Goal: Information Seeking & Learning: Learn about a topic

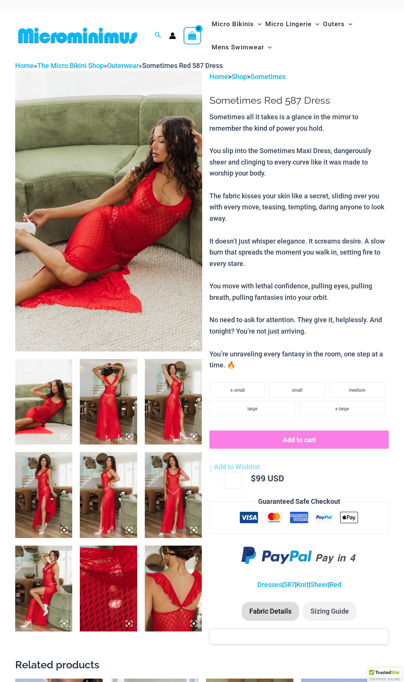
click at [118, 215] on img at bounding box center [108, 211] width 187 height 280
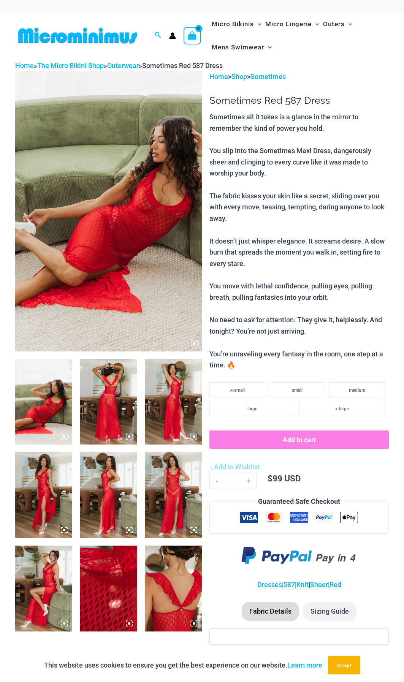
click at [193, 342] on icon at bounding box center [194, 343] width 7 height 7
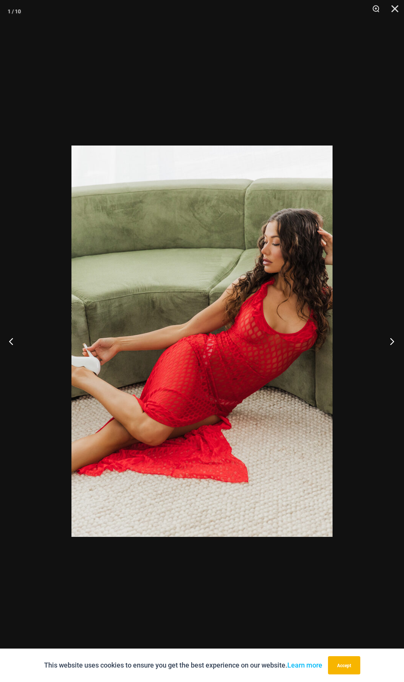
click at [397, 338] on button "Next" at bounding box center [389, 341] width 28 height 38
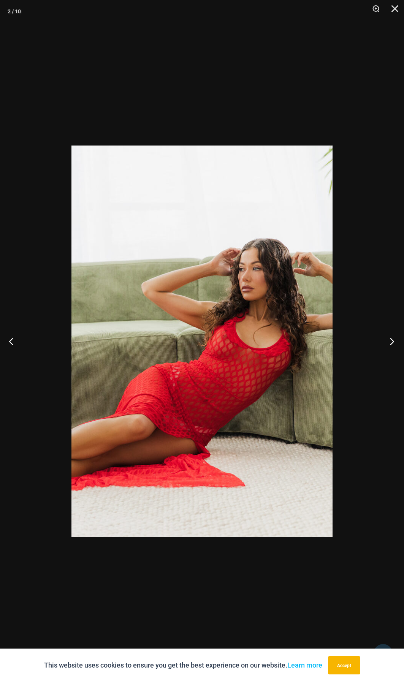
click at [397, 338] on button "Next" at bounding box center [389, 341] width 28 height 38
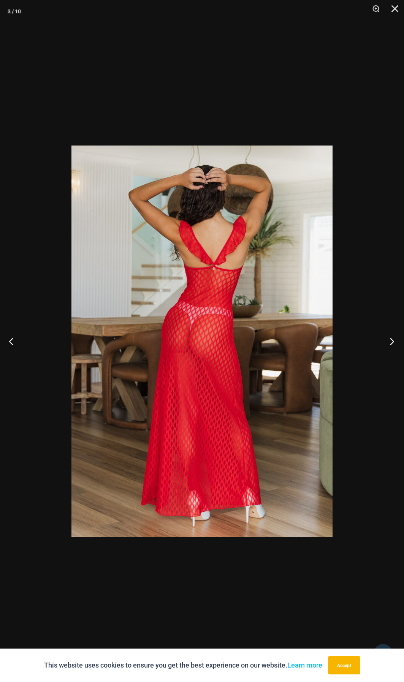
click at [397, 338] on button "Next" at bounding box center [389, 341] width 28 height 38
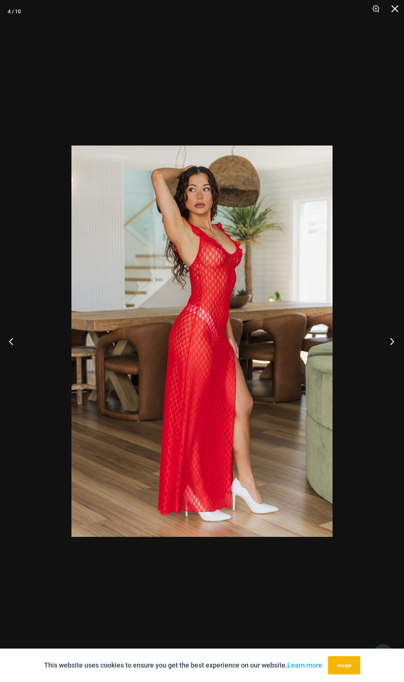
click at [397, 338] on button "Next" at bounding box center [389, 341] width 28 height 38
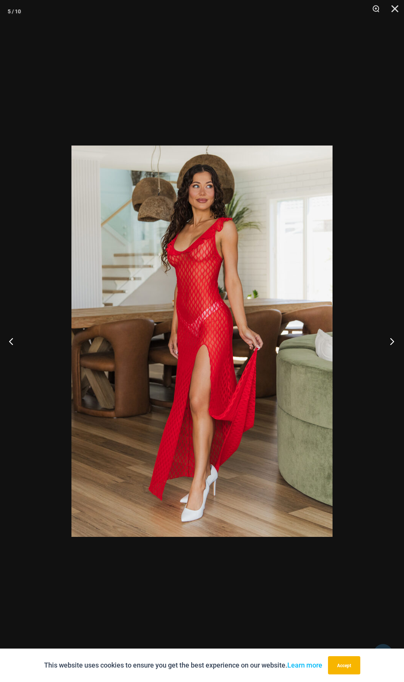
click at [397, 338] on button "Next" at bounding box center [389, 341] width 28 height 38
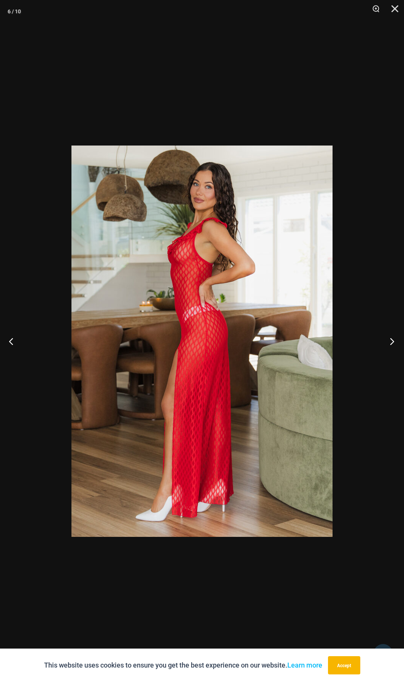
click at [397, 338] on button "Next" at bounding box center [389, 341] width 28 height 38
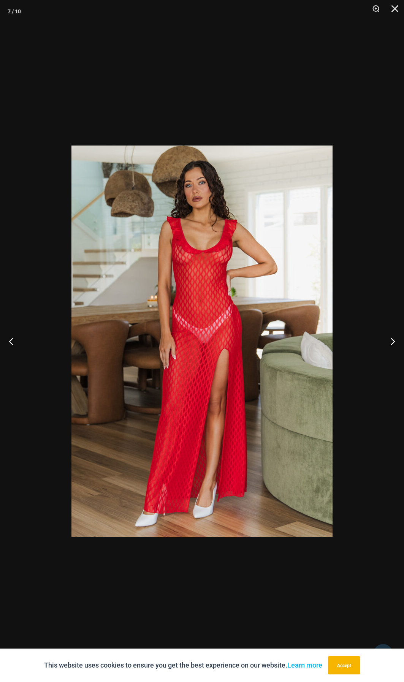
click at [201, 273] on img at bounding box center [201, 340] width 261 height 391
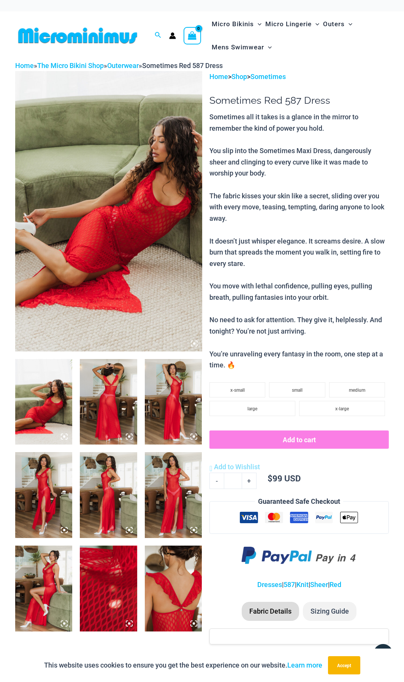
click at [48, 580] on img at bounding box center [43, 588] width 57 height 86
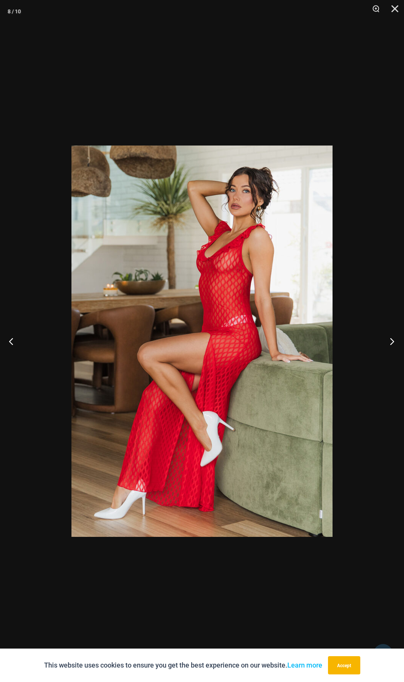
click at [387, 345] on button "Next" at bounding box center [389, 341] width 28 height 38
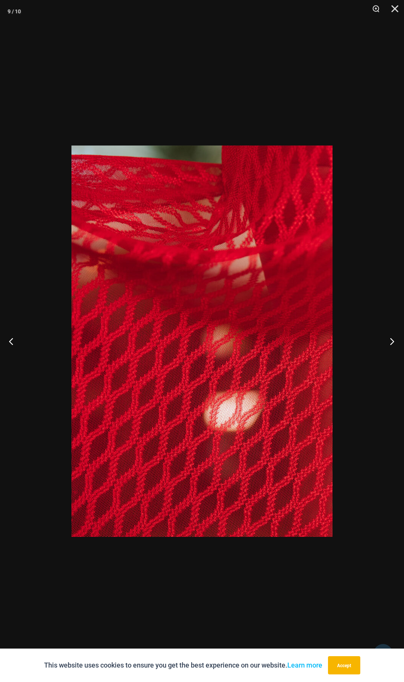
click at [387, 345] on button "Next" at bounding box center [389, 341] width 28 height 38
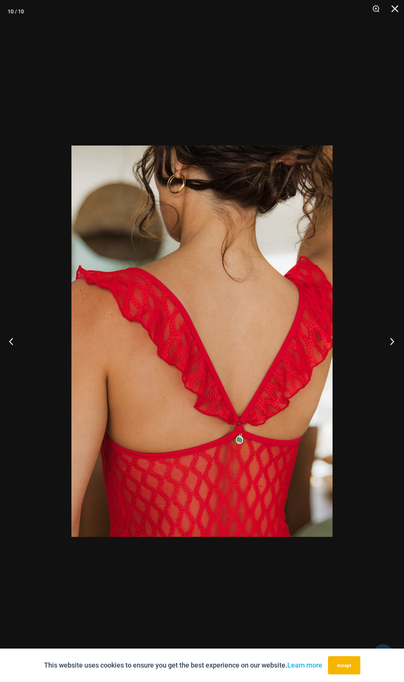
click at [387, 345] on button "Next" at bounding box center [389, 341] width 28 height 38
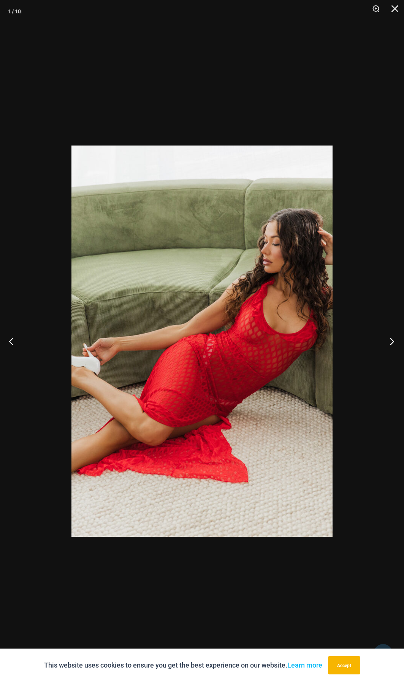
click at [387, 345] on button "Next" at bounding box center [389, 341] width 28 height 38
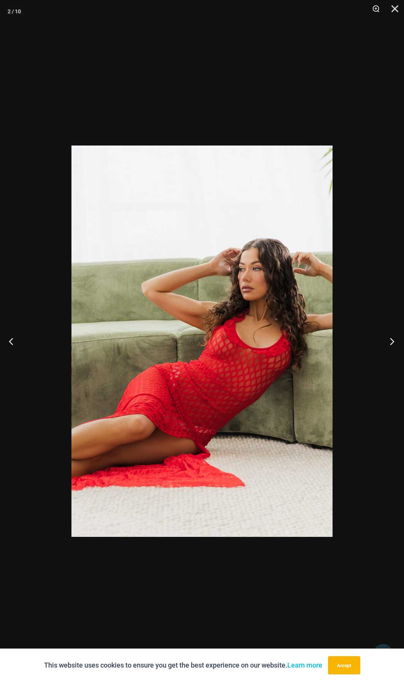
click at [387, 345] on button "Next" at bounding box center [389, 341] width 28 height 38
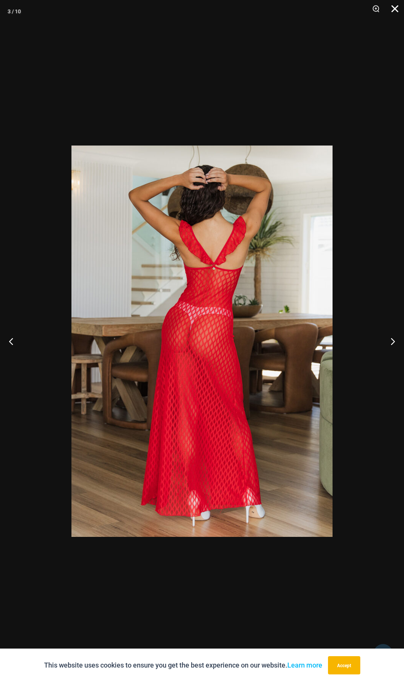
click at [395, 11] on button "Close" at bounding box center [391, 11] width 19 height 23
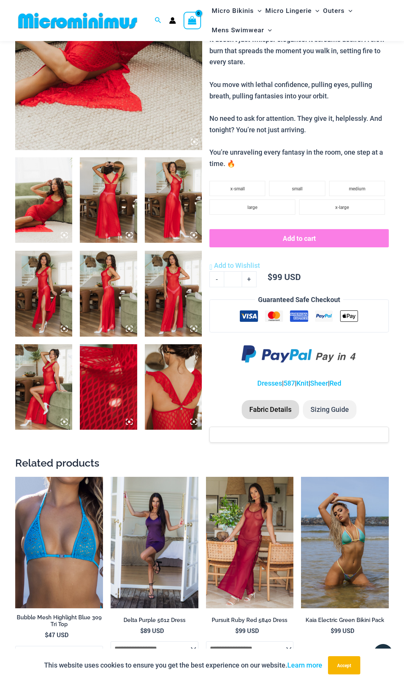
scroll to position [199, 0]
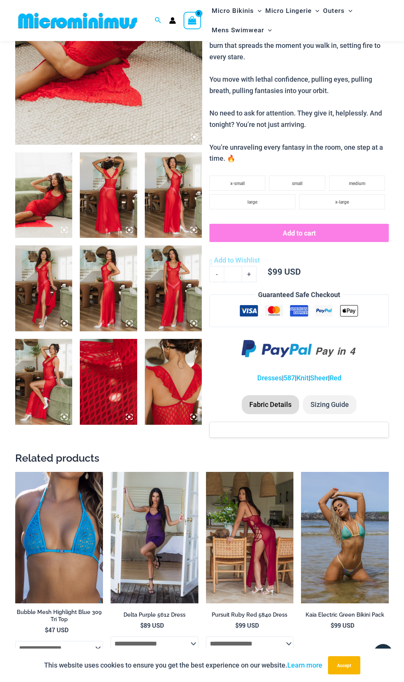
click at [267, 530] on img at bounding box center [250, 537] width 88 height 131
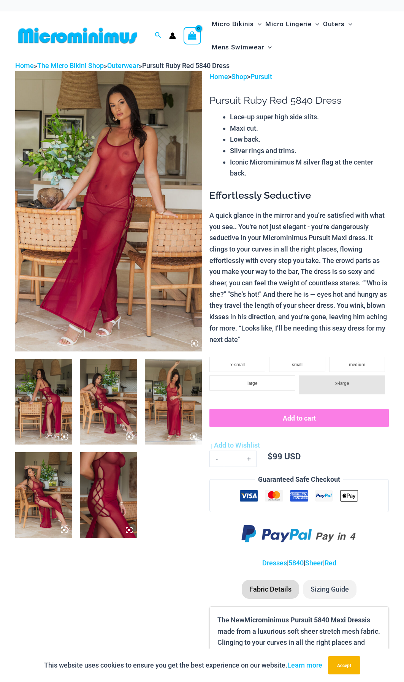
click at [193, 342] on icon at bounding box center [194, 343] width 7 height 7
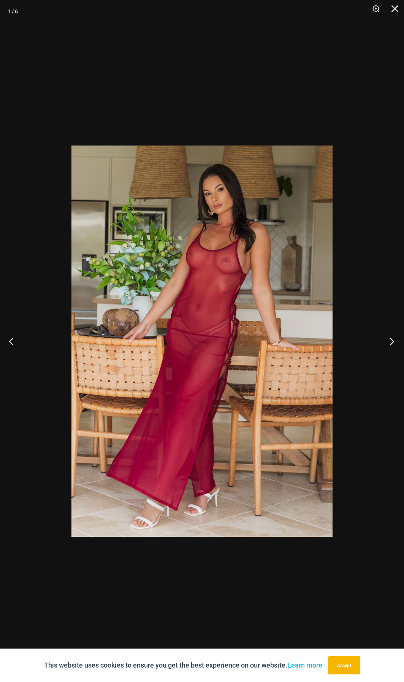
click at [393, 343] on button "Next" at bounding box center [389, 341] width 28 height 38
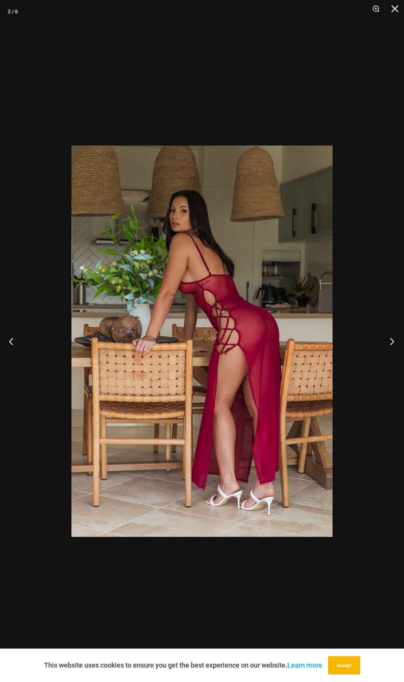
click at [393, 343] on button "Next" at bounding box center [389, 341] width 28 height 38
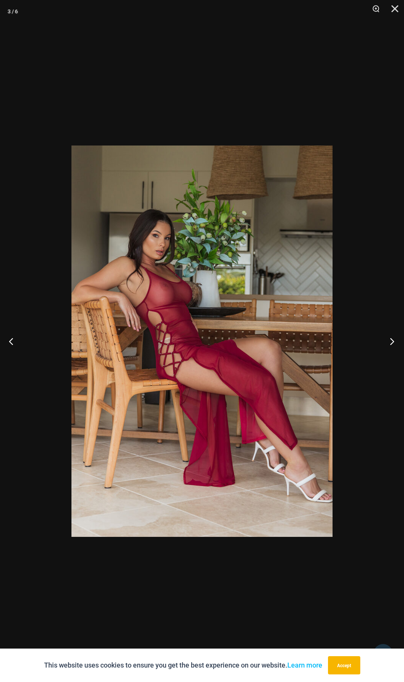
click at [393, 343] on button "Next" at bounding box center [389, 341] width 28 height 38
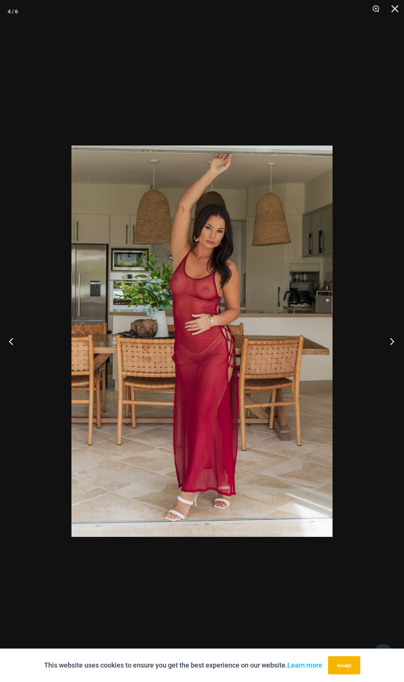
click at [393, 343] on button "Next" at bounding box center [389, 341] width 28 height 38
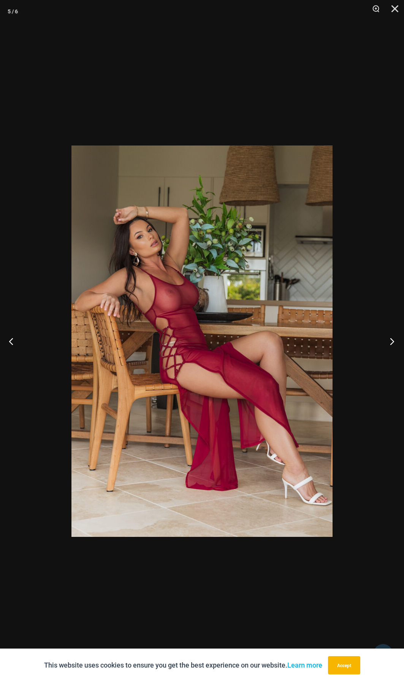
click at [393, 343] on button "Next" at bounding box center [389, 341] width 28 height 38
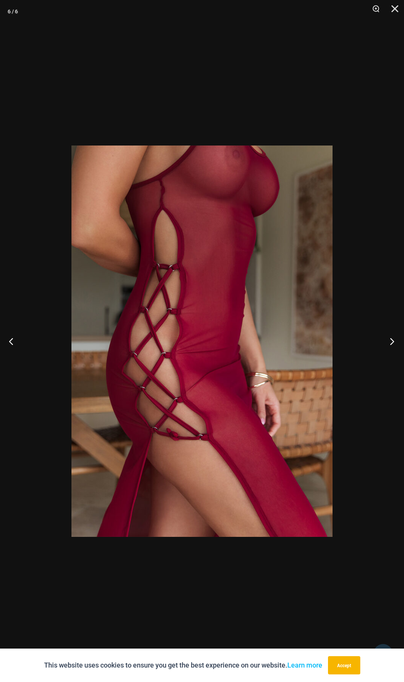
click at [393, 343] on button "Next" at bounding box center [389, 341] width 28 height 38
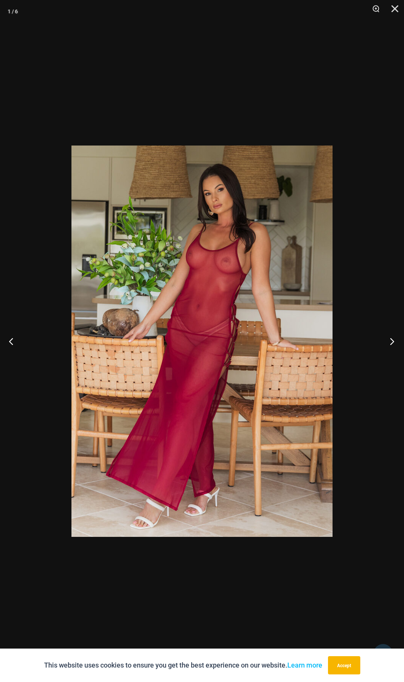
click at [393, 343] on button "Next" at bounding box center [389, 341] width 28 height 38
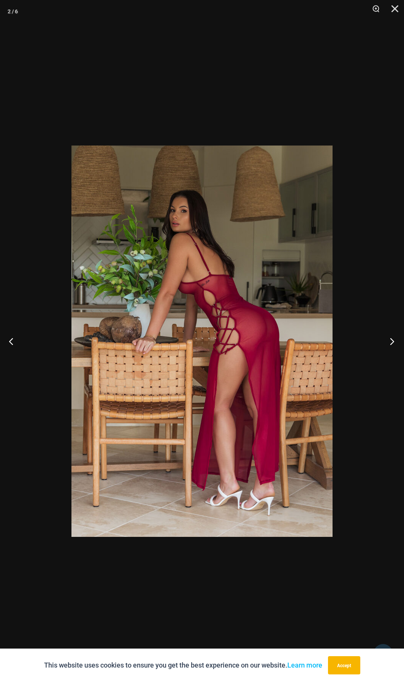
click at [393, 343] on button "Next" at bounding box center [389, 341] width 28 height 38
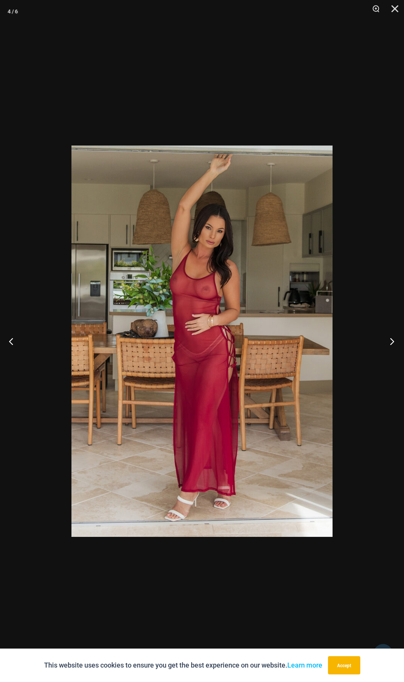
click at [393, 343] on button "Next" at bounding box center [389, 341] width 28 height 38
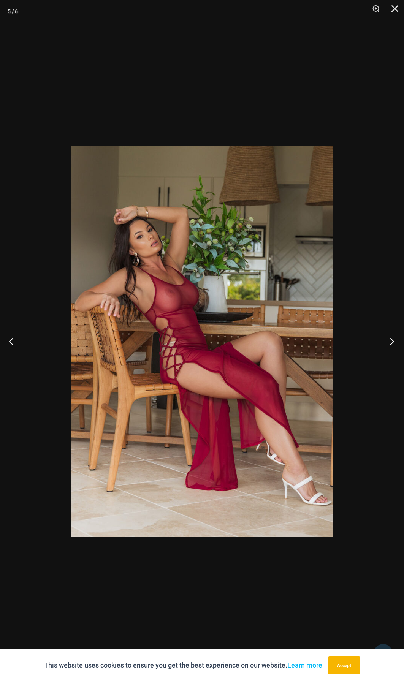
click at [393, 343] on button "Next" at bounding box center [389, 341] width 28 height 38
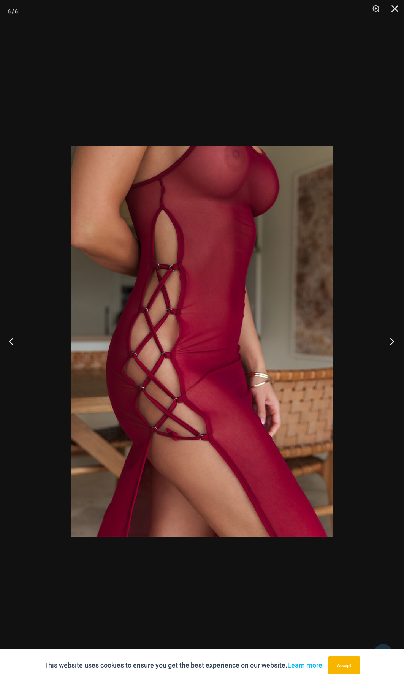
click at [393, 343] on button "Next" at bounding box center [389, 341] width 28 height 38
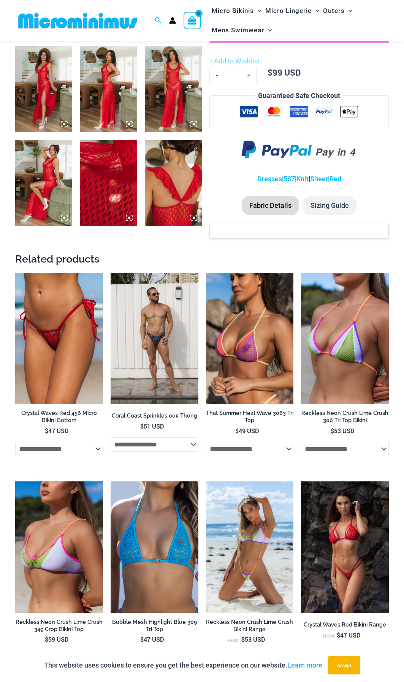
scroll to position [406, 0]
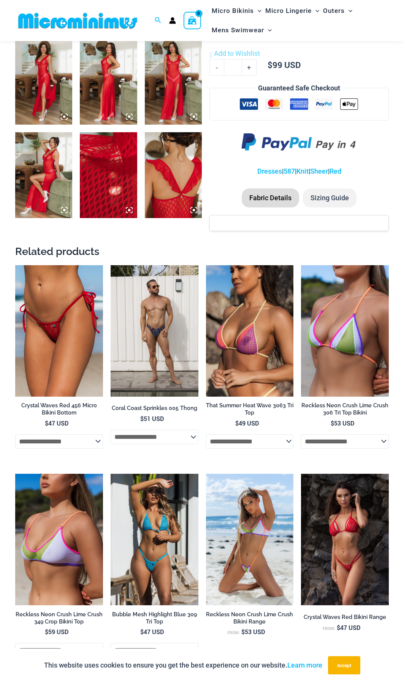
click at [157, 541] on img at bounding box center [155, 539] width 88 height 131
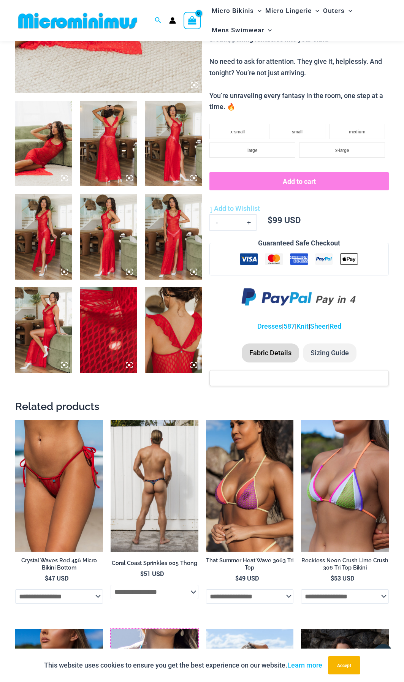
scroll to position [0, 0]
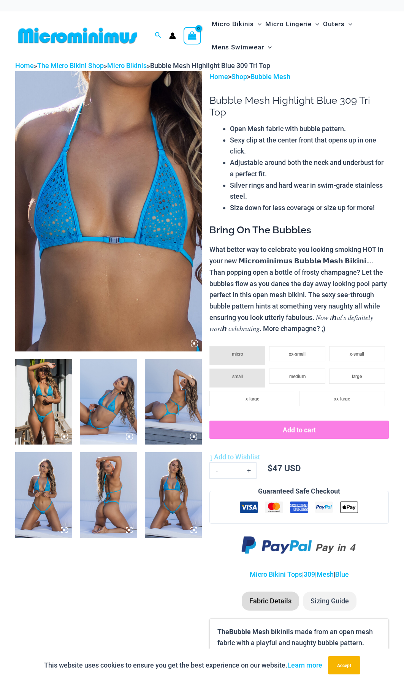
click at [104, 406] on img at bounding box center [108, 402] width 57 height 86
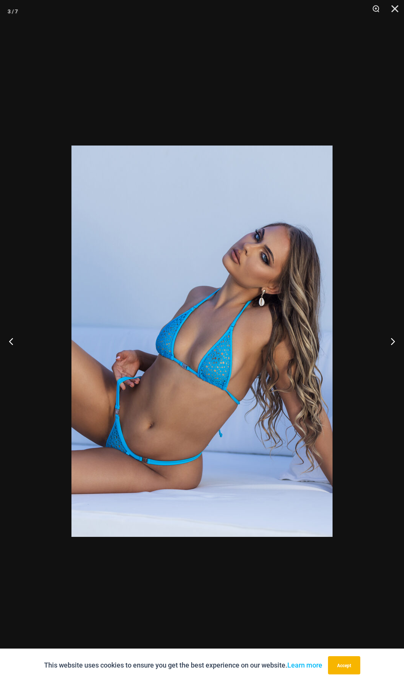
click at [51, 415] on div at bounding box center [202, 341] width 404 height 682
